Goal: Transaction & Acquisition: Purchase product/service

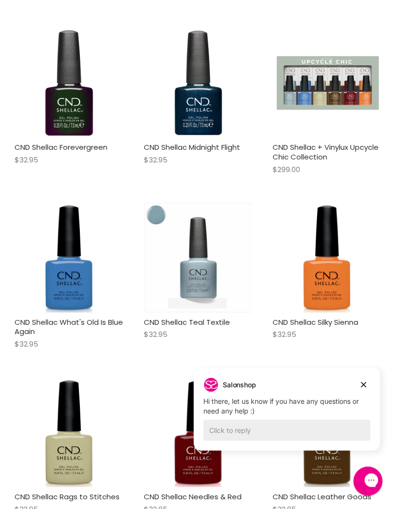
scroll to position [2444, 0]
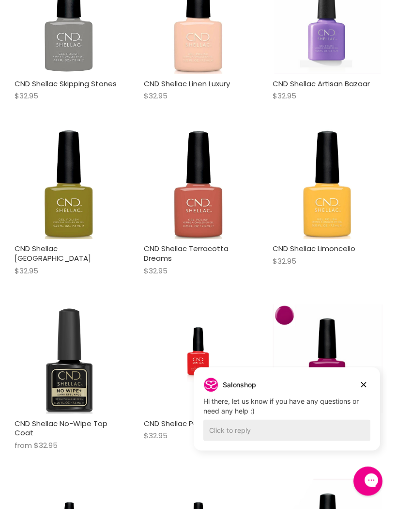
scroll to position [5058, 0]
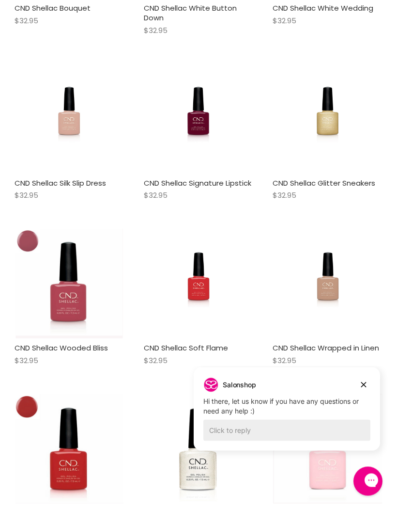
scroll to position [6677, 0]
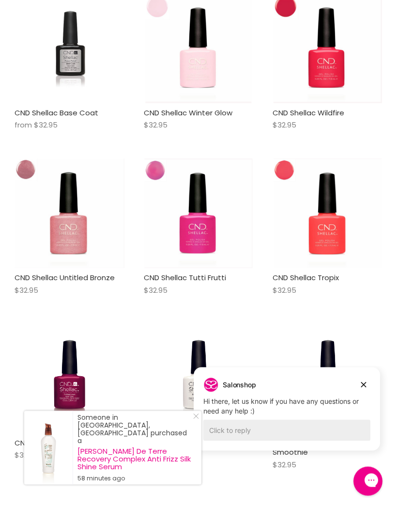
scroll to position [10641, 0]
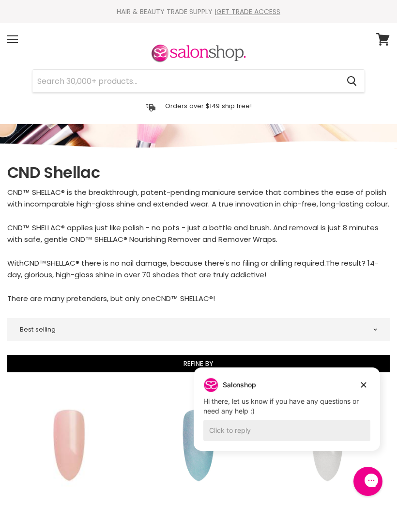
click at [101, 73] on input "Search" at bounding box center [185, 81] width 307 height 22
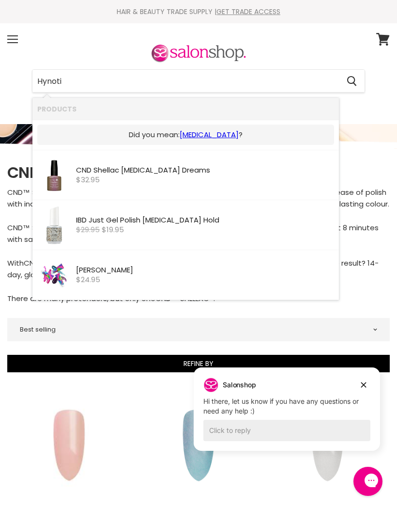
type input "Hynotic"
click at [123, 176] on div "$32.95" at bounding box center [205, 180] width 258 height 8
